Goal: Task Accomplishment & Management: Use online tool/utility

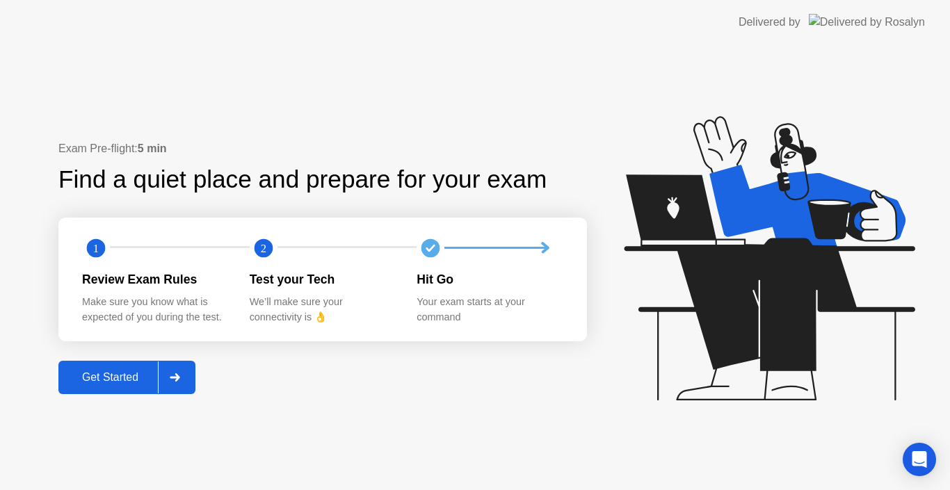
click at [110, 382] on div "Get Started" at bounding box center [110, 377] width 95 height 13
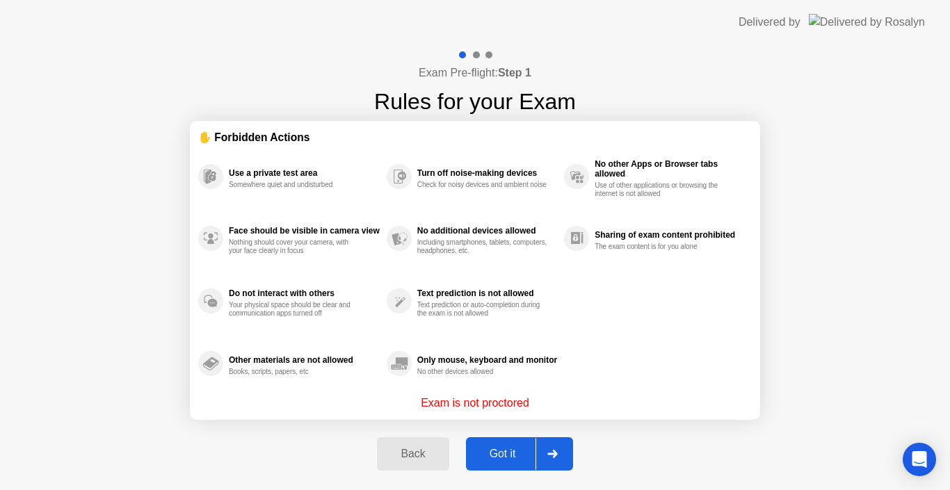
click at [485, 460] on div "Got it" at bounding box center [502, 454] width 65 height 13
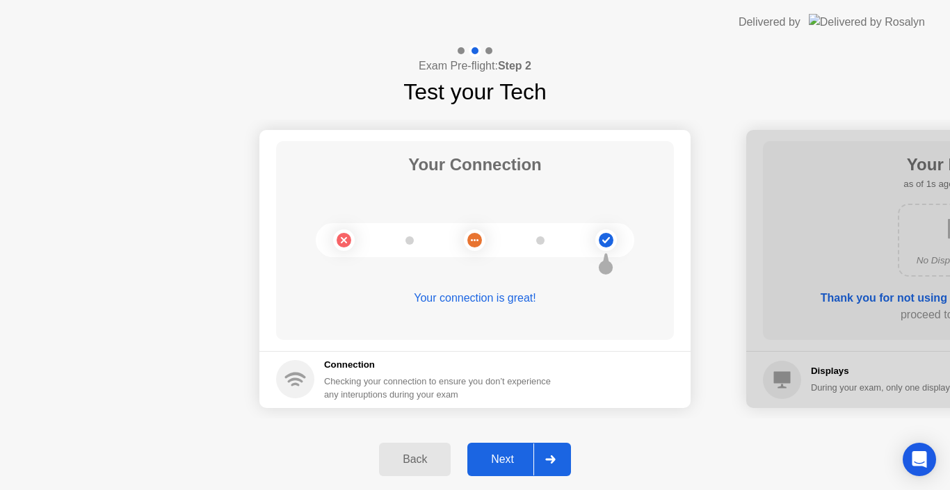
click at [495, 455] on div "Next" at bounding box center [502, 459] width 62 height 13
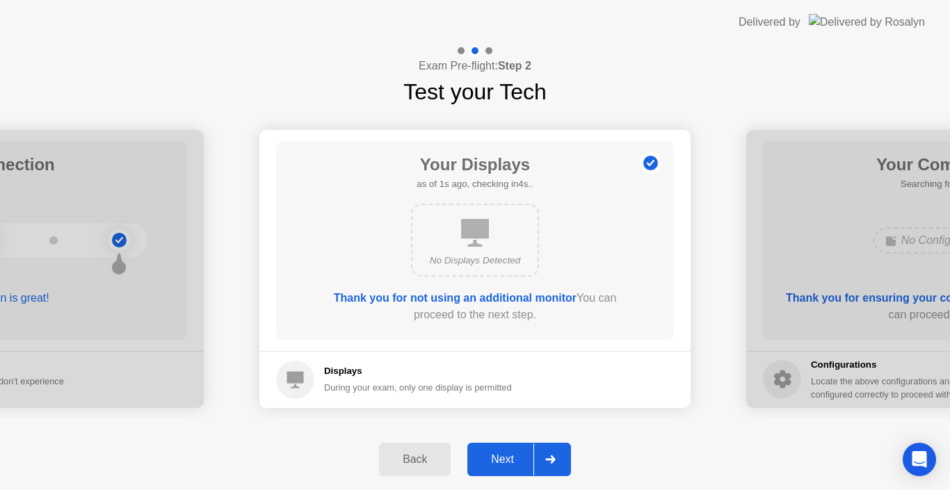
click at [497, 456] on div "Next" at bounding box center [502, 459] width 62 height 13
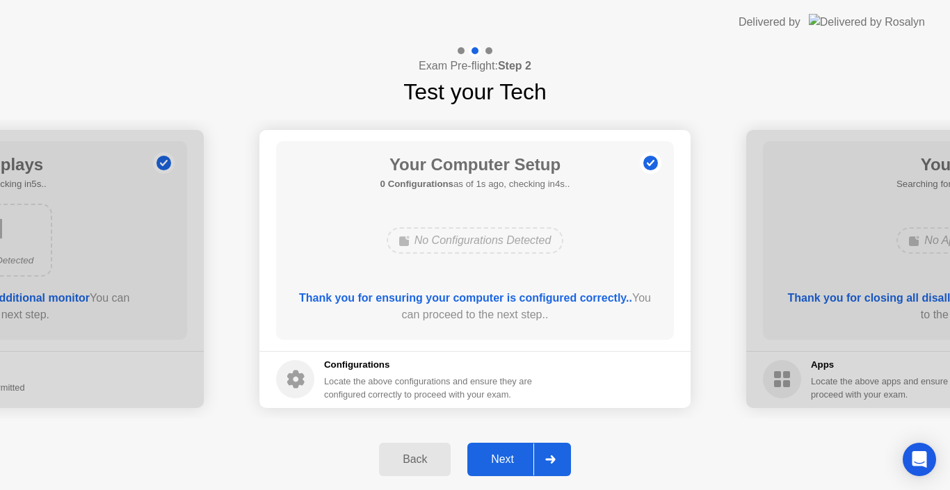
click at [505, 461] on div "Next" at bounding box center [502, 459] width 62 height 13
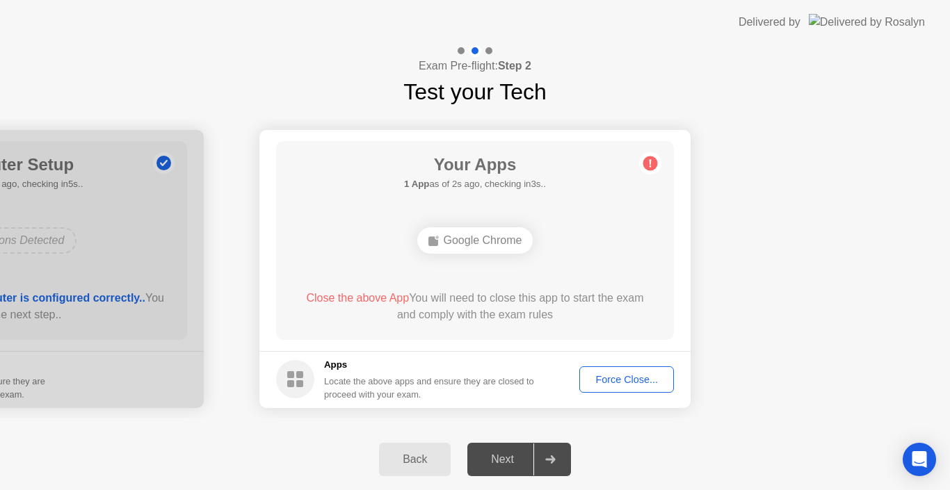
click at [627, 374] on div "Force Close..." at bounding box center [626, 379] width 85 height 11
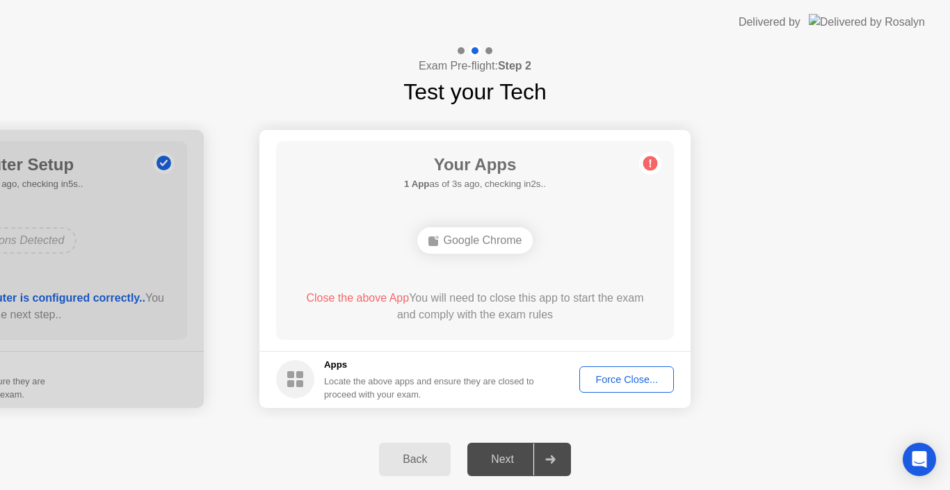
click at [613, 376] on div "Force Close..." at bounding box center [626, 379] width 85 height 11
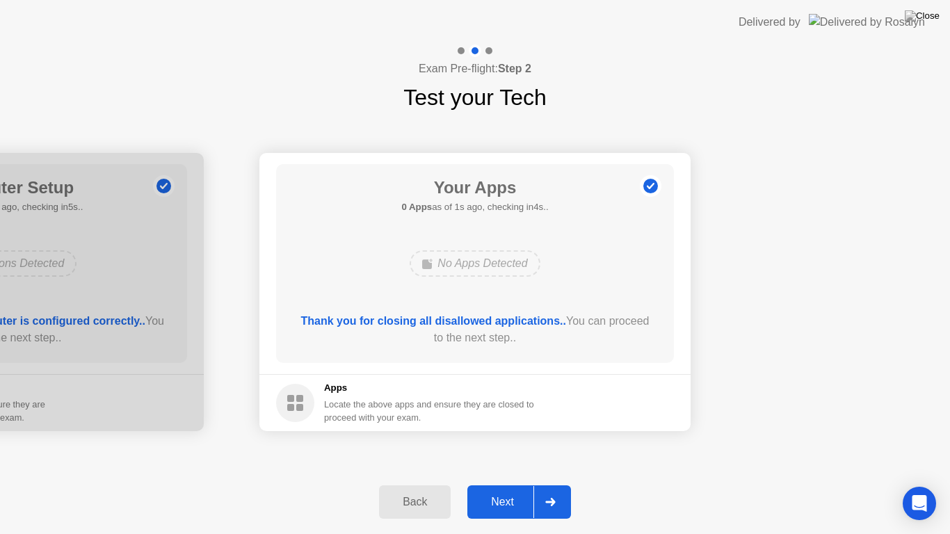
click at [501, 490] on div "Next" at bounding box center [502, 502] width 62 height 13
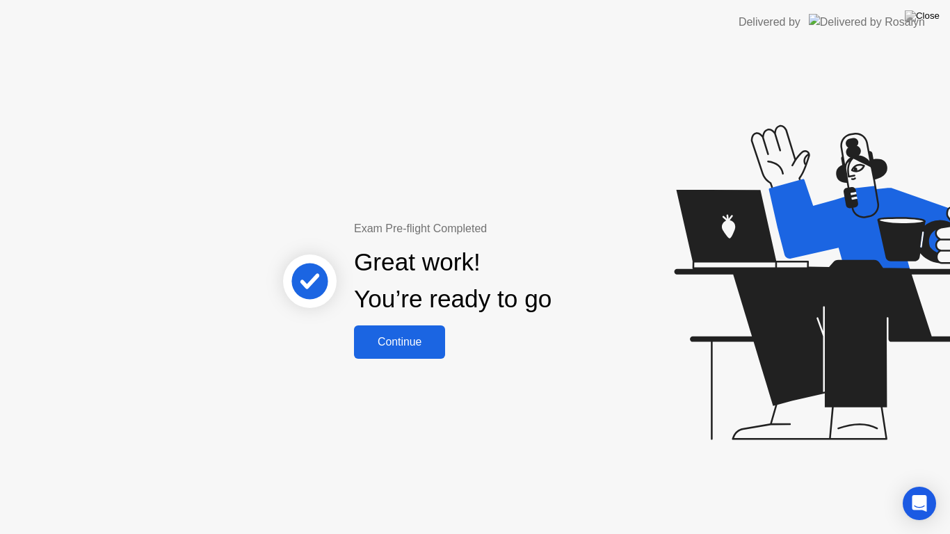
click at [414, 344] on div "Continue" at bounding box center [399, 342] width 83 height 13
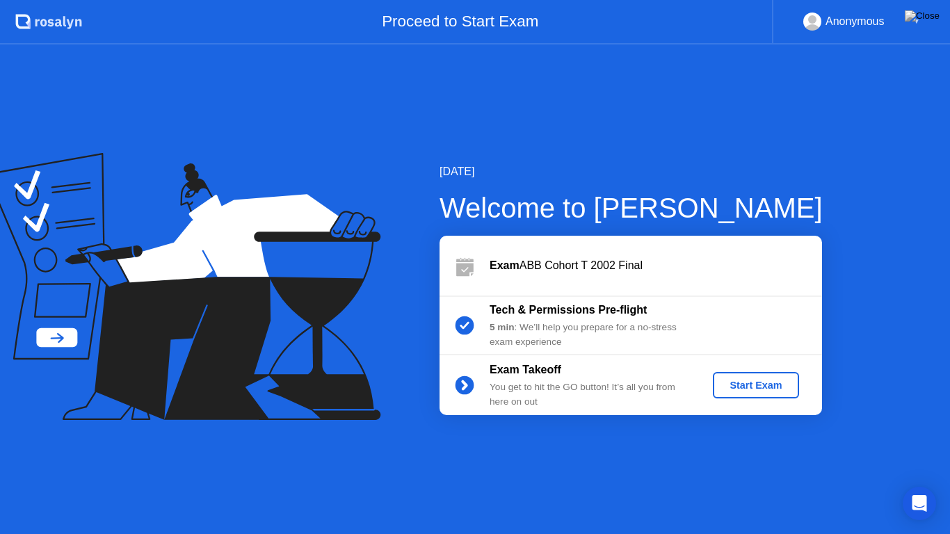
click at [734, 380] on div "Start Exam" at bounding box center [755, 385] width 74 height 11
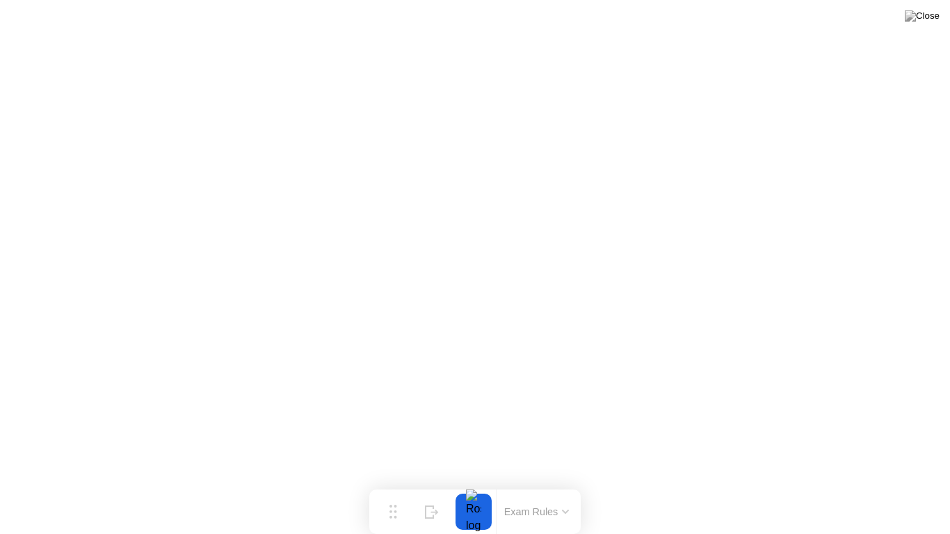
click at [922, 25] on button at bounding box center [922, 16] width 42 height 18
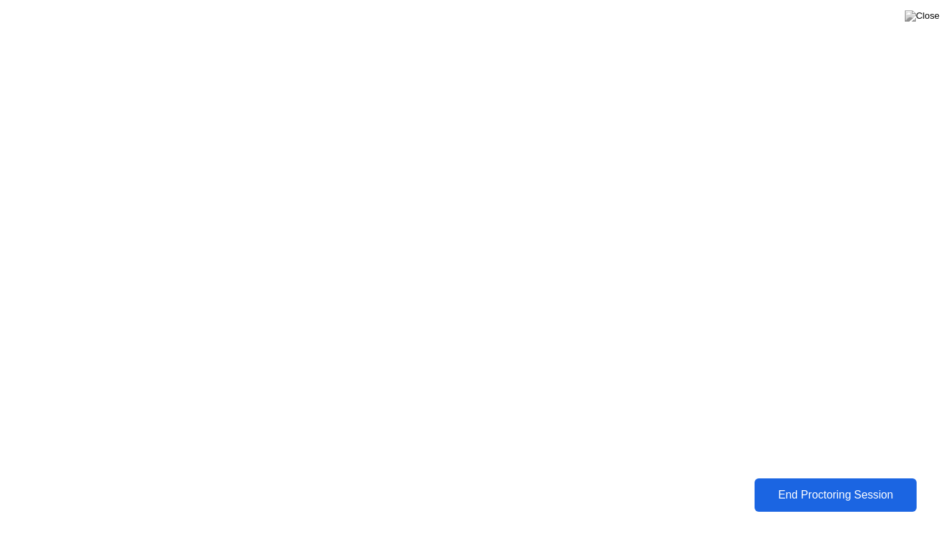
click at [793, 481] on button "End Proctoring Session" at bounding box center [836, 494] width 162 height 33
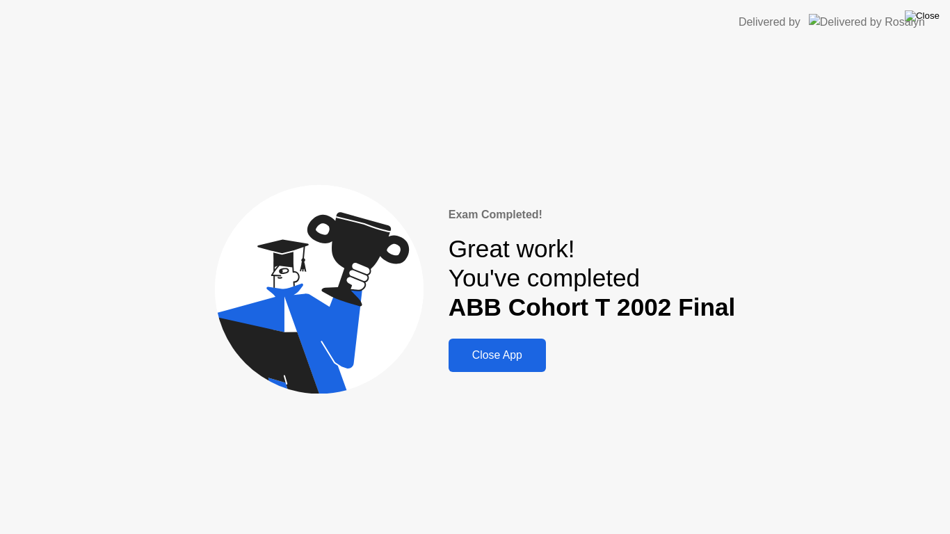
click at [924, 14] on img at bounding box center [922, 15] width 35 height 11
